Goal: Check status: Check status

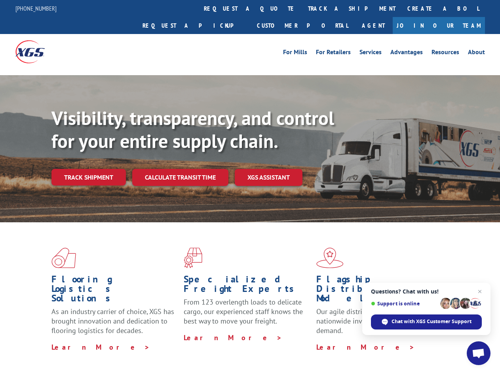
click at [250, 186] on div "Visibility, transparency, and control for your entire supply chain. Track shipm…" at bounding box center [275, 162] width 448 height 110
click at [302, 8] on link "track a shipment" at bounding box center [351, 8] width 99 height 17
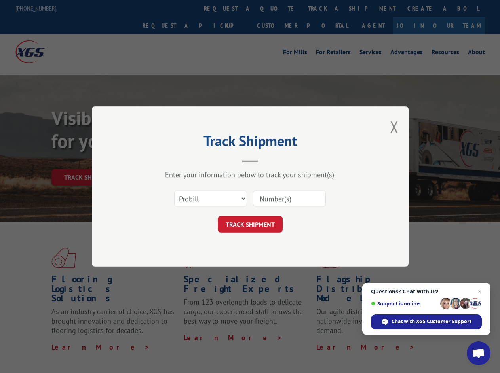
click at [276, 8] on div "Track Shipment Enter your information below to track your shipment(s). Select c…" at bounding box center [250, 186] width 500 height 373
click at [326, 8] on div "Track Shipment Enter your information below to track your shipment(s). Select c…" at bounding box center [250, 186] width 500 height 373
click at [88, 160] on div "Track Shipment Enter your information below to track your shipment(s). Select c…" at bounding box center [250, 186] width 500 height 373
click at [180, 160] on header "Track Shipment" at bounding box center [249, 148] width 237 height 27
click at [269, 160] on header "Track Shipment" at bounding box center [249, 148] width 237 height 27
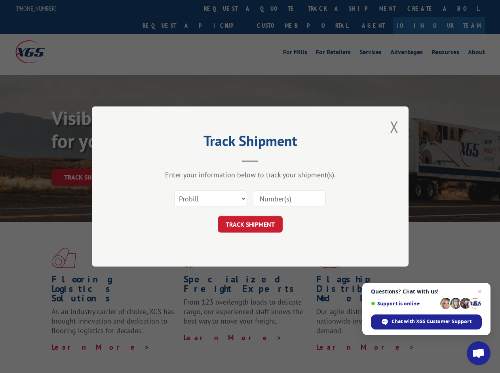
click at [478, 353] on span "Open chat" at bounding box center [477, 353] width 13 height 11
